Goal: Use online tool/utility: Utilize a website feature to perform a specific function

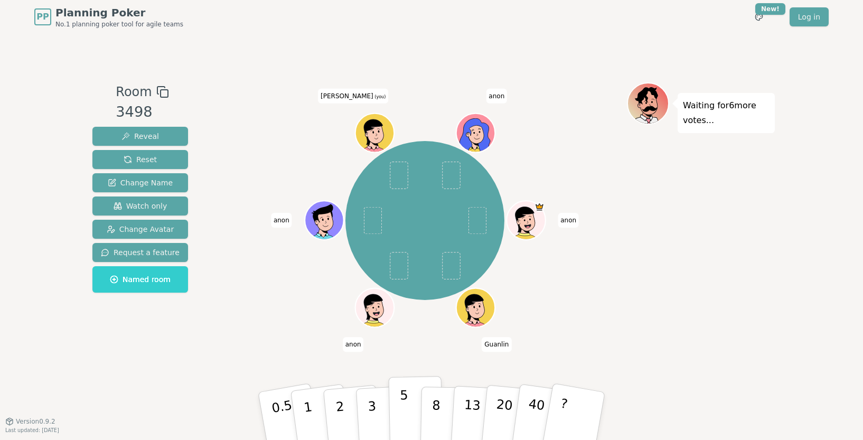
click at [402, 413] on p "5" at bounding box center [404, 416] width 9 height 57
click at [371, 411] on p "3" at bounding box center [373, 417] width 12 height 58
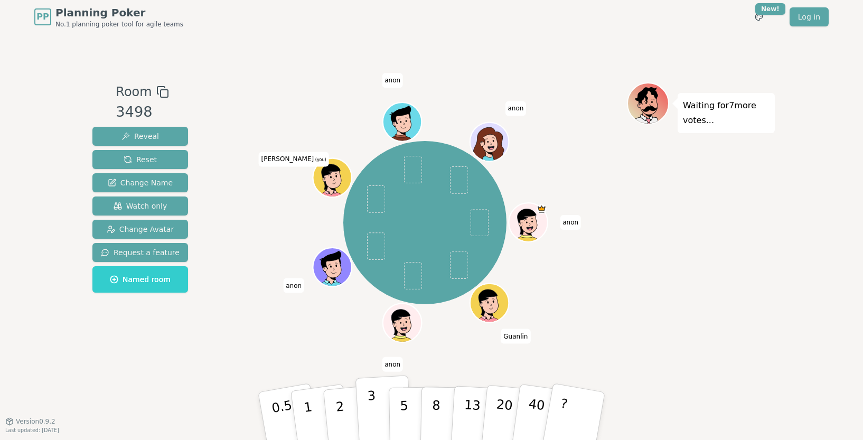
click at [372, 407] on p "3" at bounding box center [373, 417] width 12 height 58
click at [375, 399] on button "3" at bounding box center [385, 416] width 58 height 82
drag, startPoint x: 381, startPoint y: 405, endPoint x: 388, endPoint y: 401, distance: 8.5
click at [382, 403] on button "3" at bounding box center [385, 427] width 58 height 82
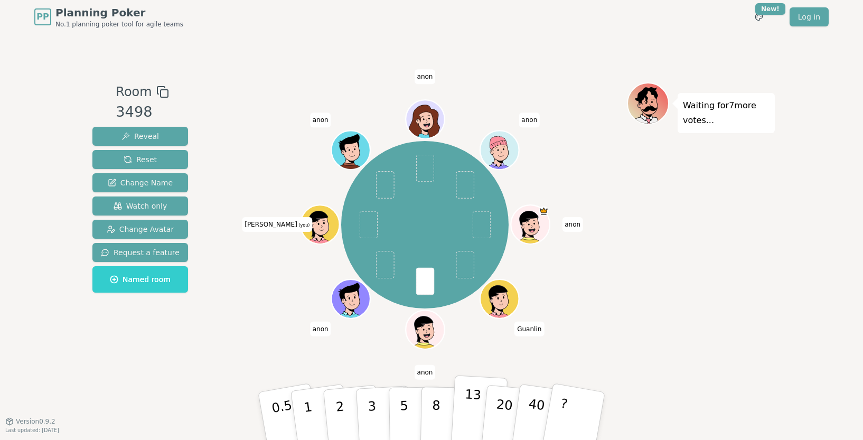
click at [474, 404] on p "13" at bounding box center [472, 416] width 20 height 58
click at [435, 409] on p "8" at bounding box center [436, 415] width 9 height 57
click at [467, 409] on p "13" at bounding box center [472, 416] width 20 height 58
click at [470, 395] on p "13" at bounding box center [472, 416] width 20 height 58
click at [615, 339] on div "[PERSON_NAME] [PERSON_NAME] [PERSON_NAME] (you) [PERSON_NAME] anon" at bounding box center [425, 224] width 404 height 247
